Goal: Task Accomplishment & Management: Manage account settings

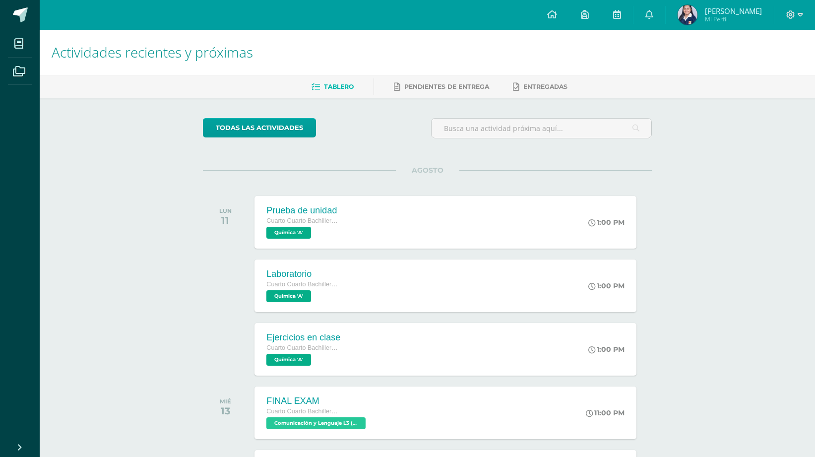
click at [732, 11] on span "[PERSON_NAME]" at bounding box center [733, 11] width 57 height 10
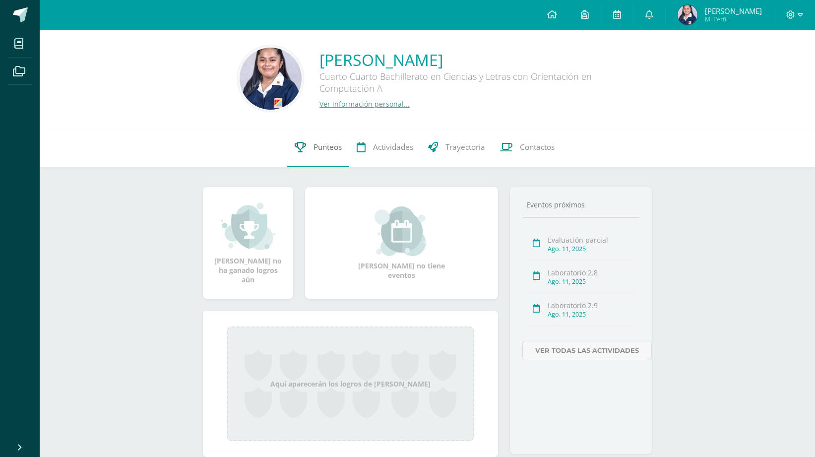
click at [323, 152] on span "Punteos" at bounding box center [328, 147] width 28 height 10
